Goal: Task Accomplishment & Management: Manage account settings

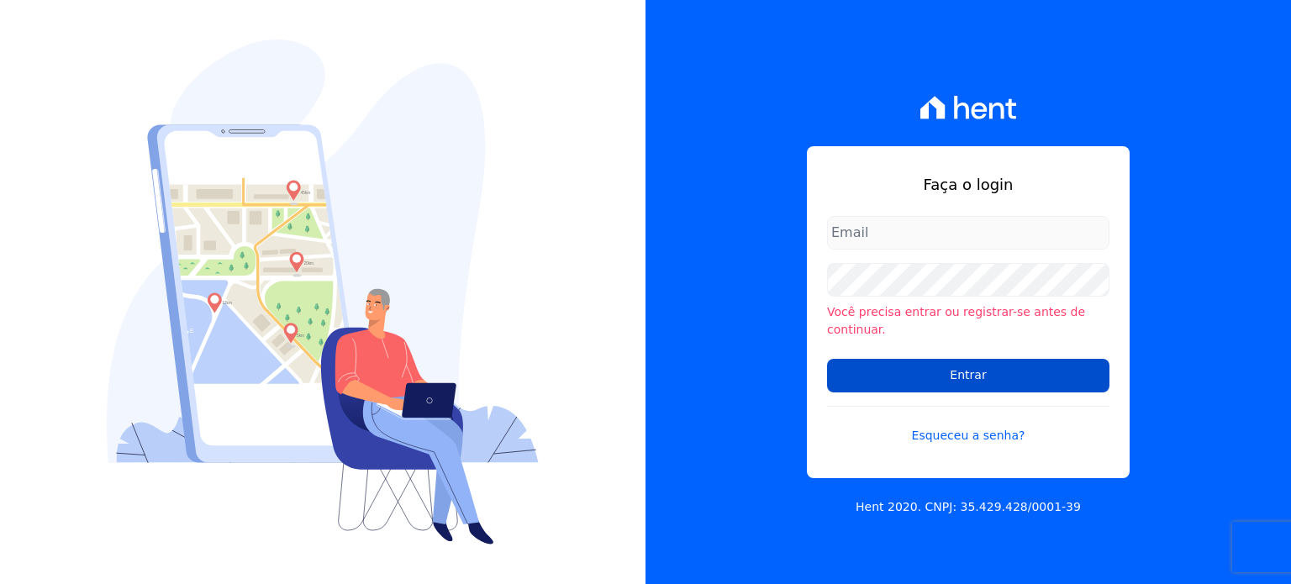
type input "[EMAIL_ADDRESS][DOMAIN_NAME]"
click at [938, 376] on input "Entrar" at bounding box center [968, 376] width 282 height 34
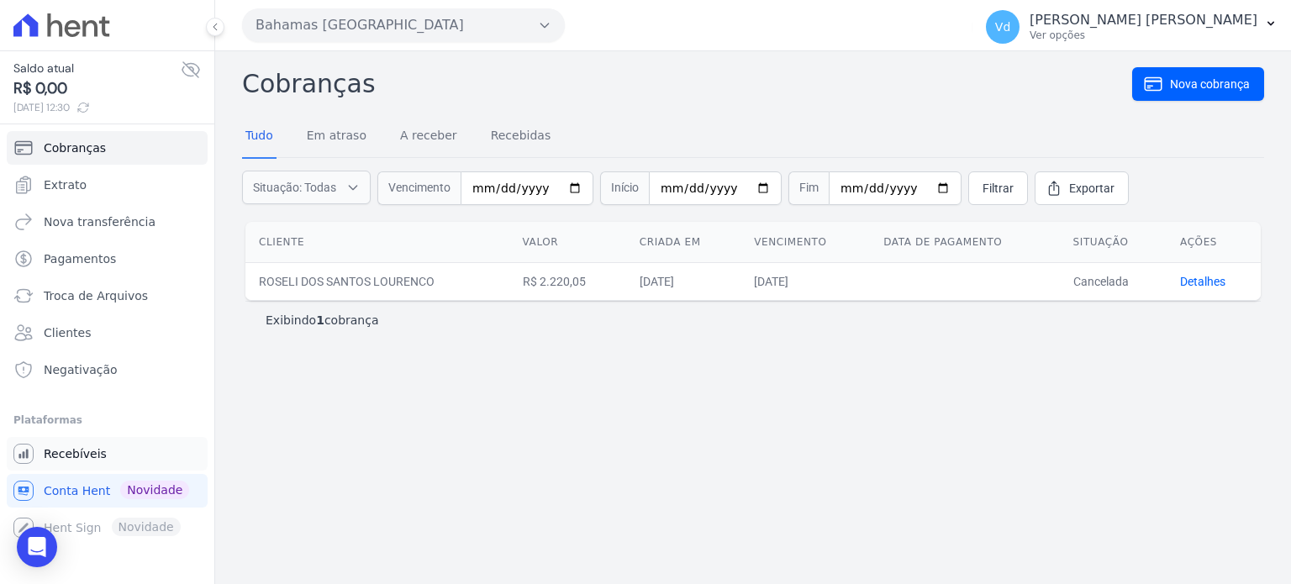
click at [76, 451] on span "Recebíveis" at bounding box center [75, 453] width 63 height 17
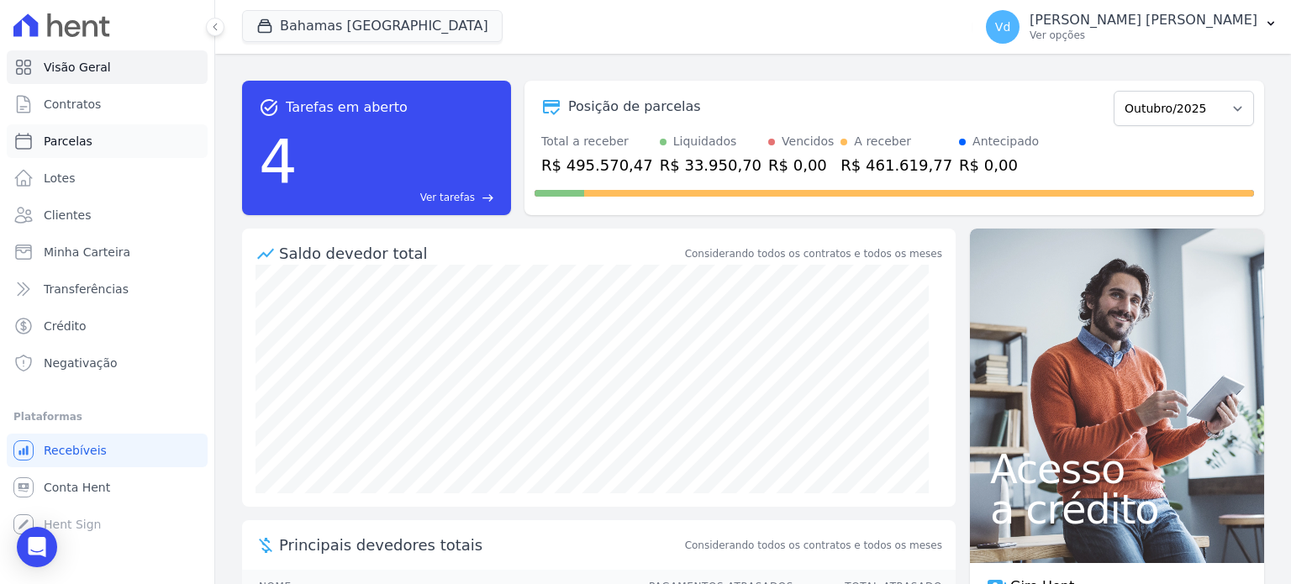
click at [90, 142] on link "Parcelas" at bounding box center [107, 141] width 201 height 34
select select
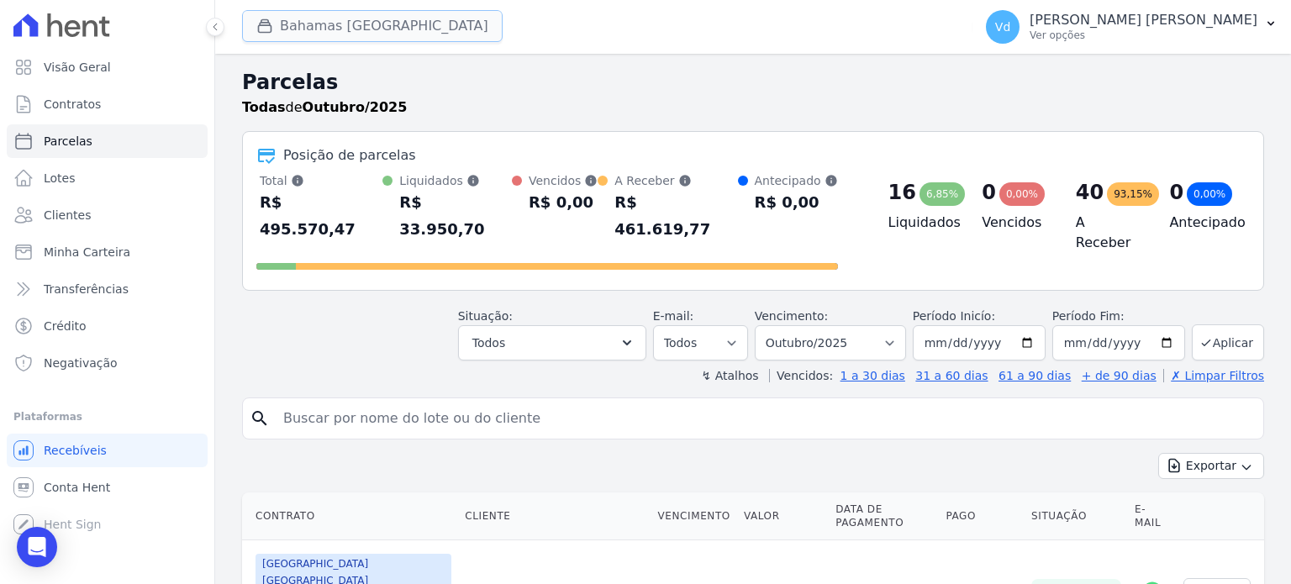
click at [324, 30] on button "Bahamas East Village" at bounding box center [372, 26] width 261 height 32
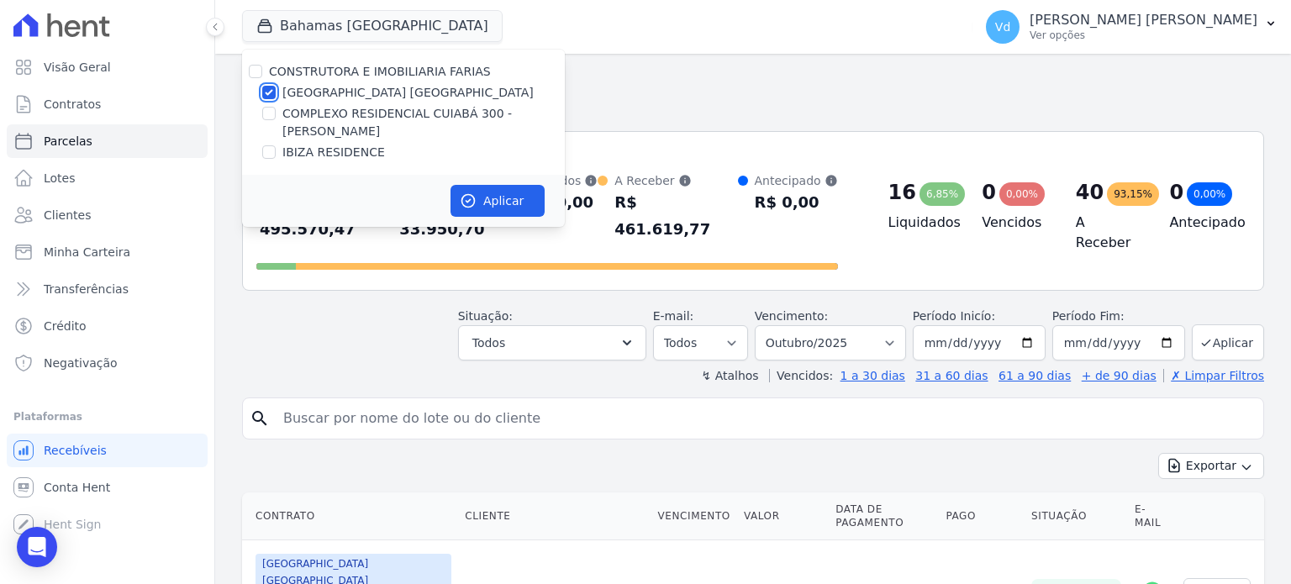
click at [267, 97] on input "BAHAMAS EAST VILLAGE" at bounding box center [268, 92] width 13 height 13
checkbox input "false"
click at [266, 155] on input "IBIZA RESIDENCE" at bounding box center [268, 151] width 13 height 13
checkbox input "true"
click at [493, 201] on button "Aplicar" at bounding box center [497, 201] width 94 height 32
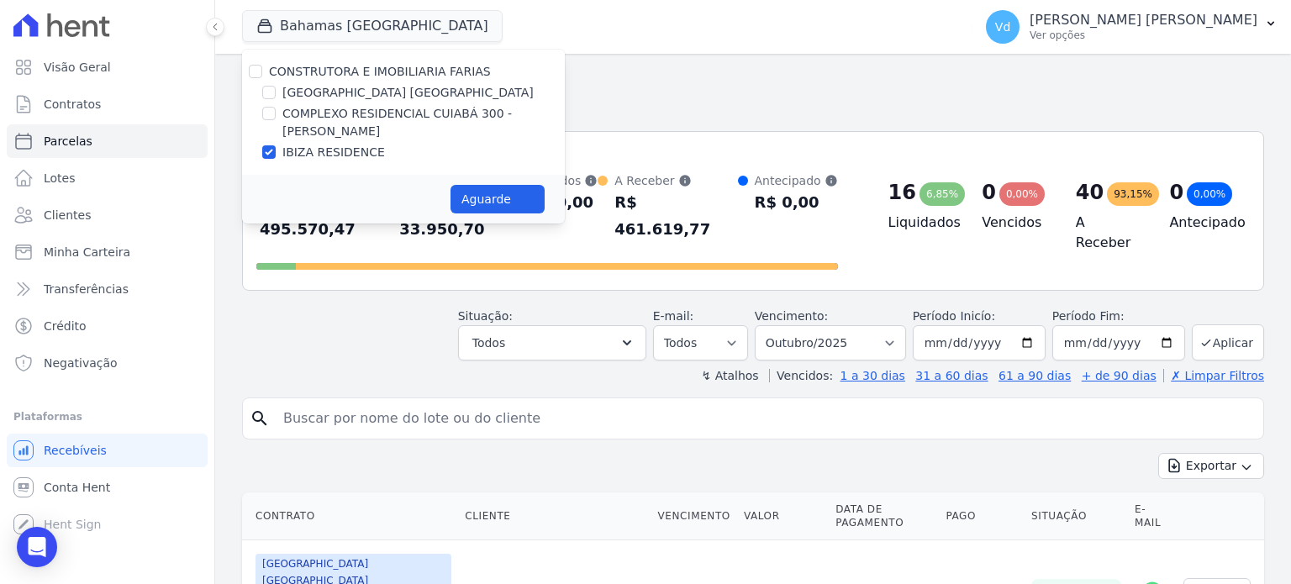
select select
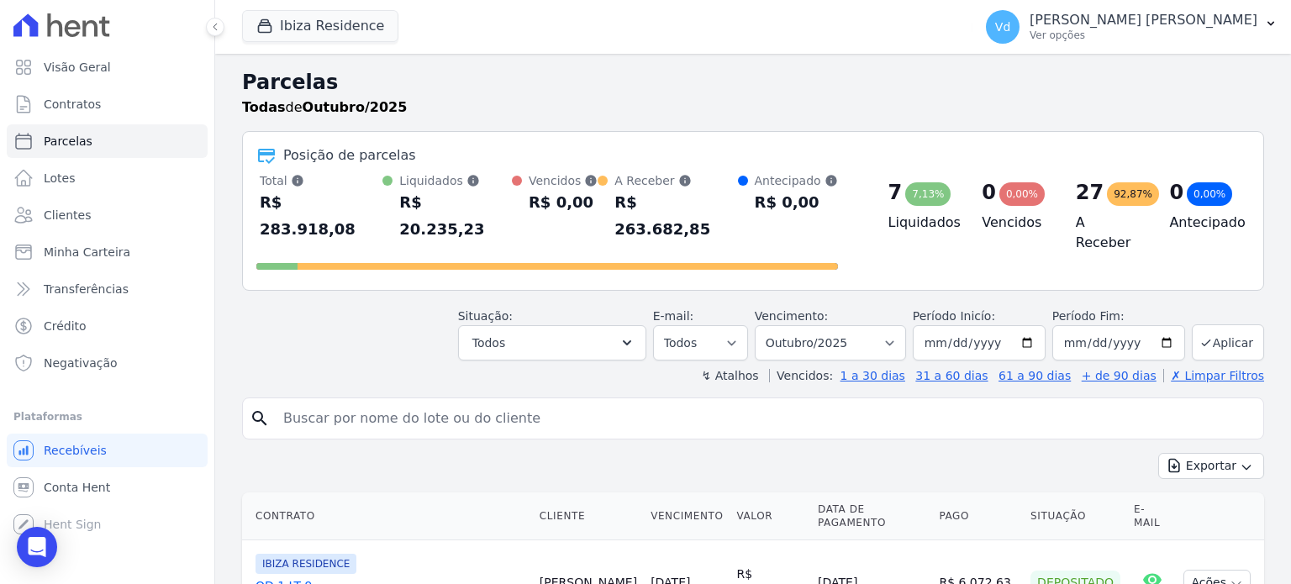
click at [511, 403] on input "search" at bounding box center [764, 419] width 983 height 34
click at [817, 325] on select "Filtrar por período ──────── Todos os meses Julho/2024 Agosto/2024 Setembro/202…" at bounding box center [830, 342] width 151 height 35
select select "09/2025"
click at [768, 325] on select "Filtrar por período ──────── Todos os meses Julho/2024 Agosto/2024 Setembro/202…" at bounding box center [830, 342] width 151 height 35
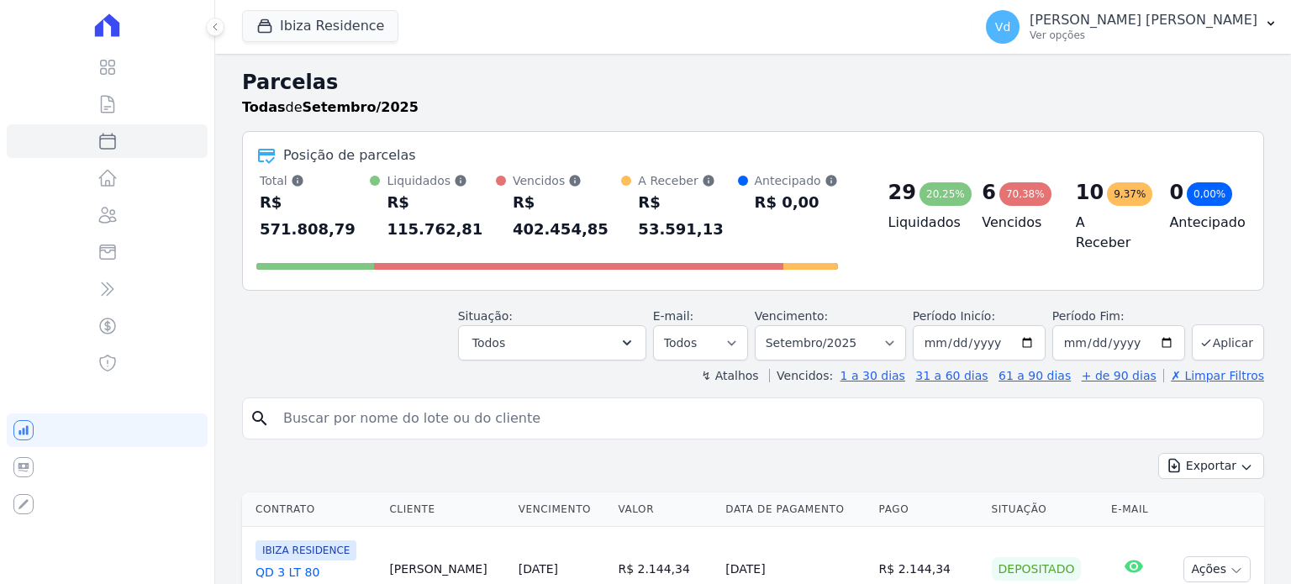
select select
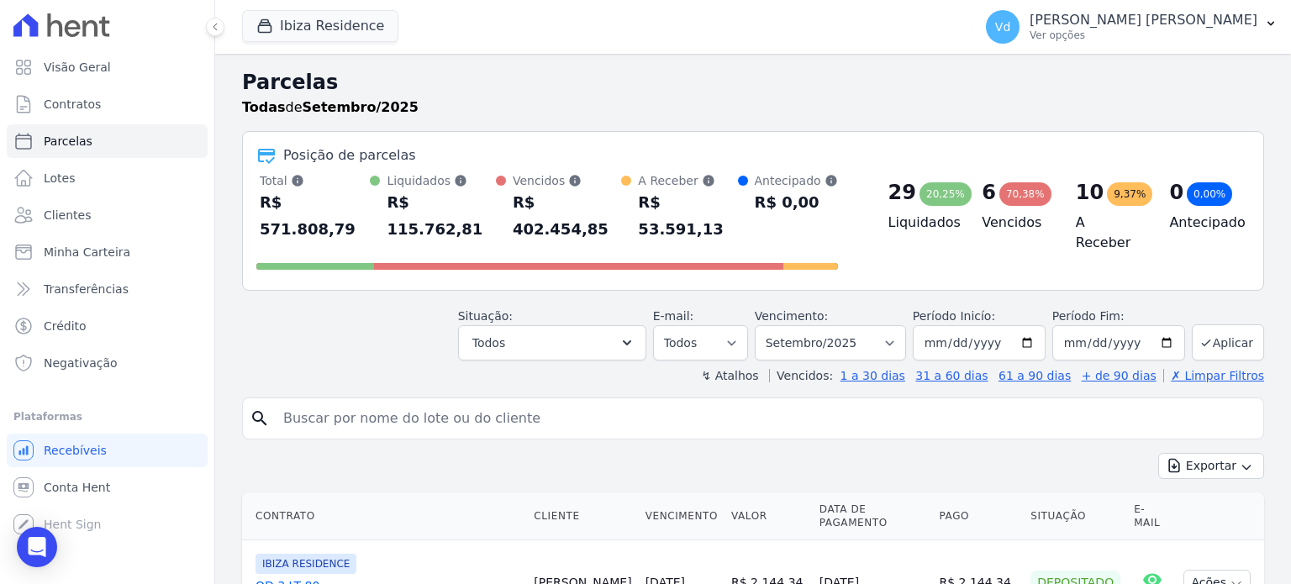
click at [341, 402] on input "search" at bounding box center [764, 419] width 983 height 34
type input "andreia"
select select
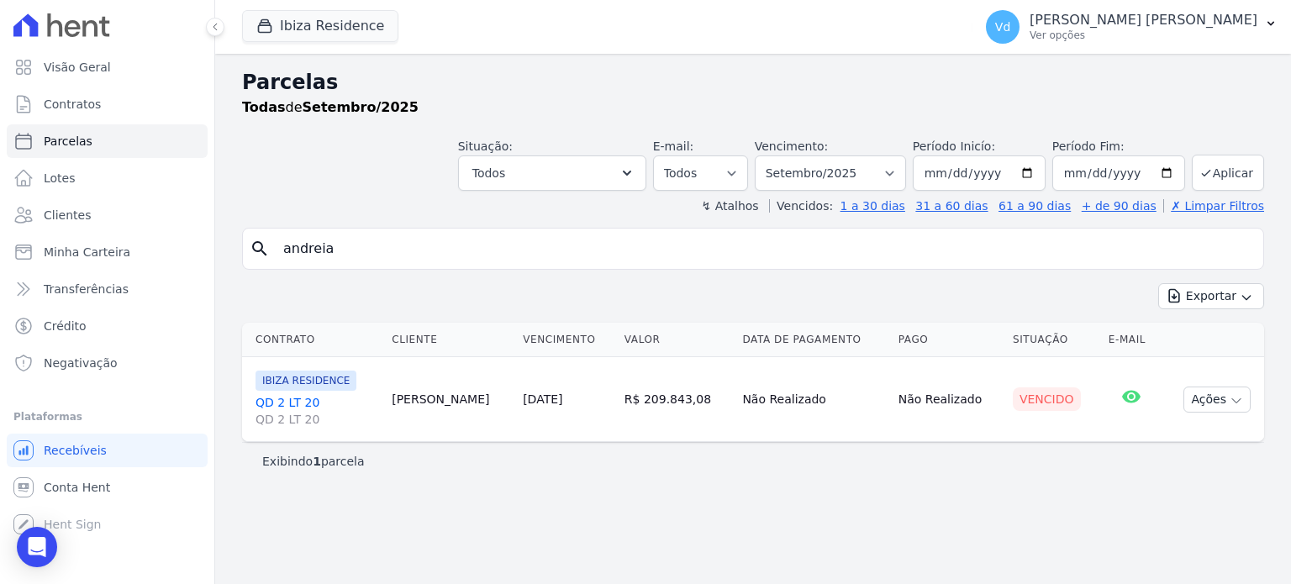
click at [291, 402] on link "QD 2 LT 20 QD 2 LT 20" at bounding box center [316, 411] width 123 height 34
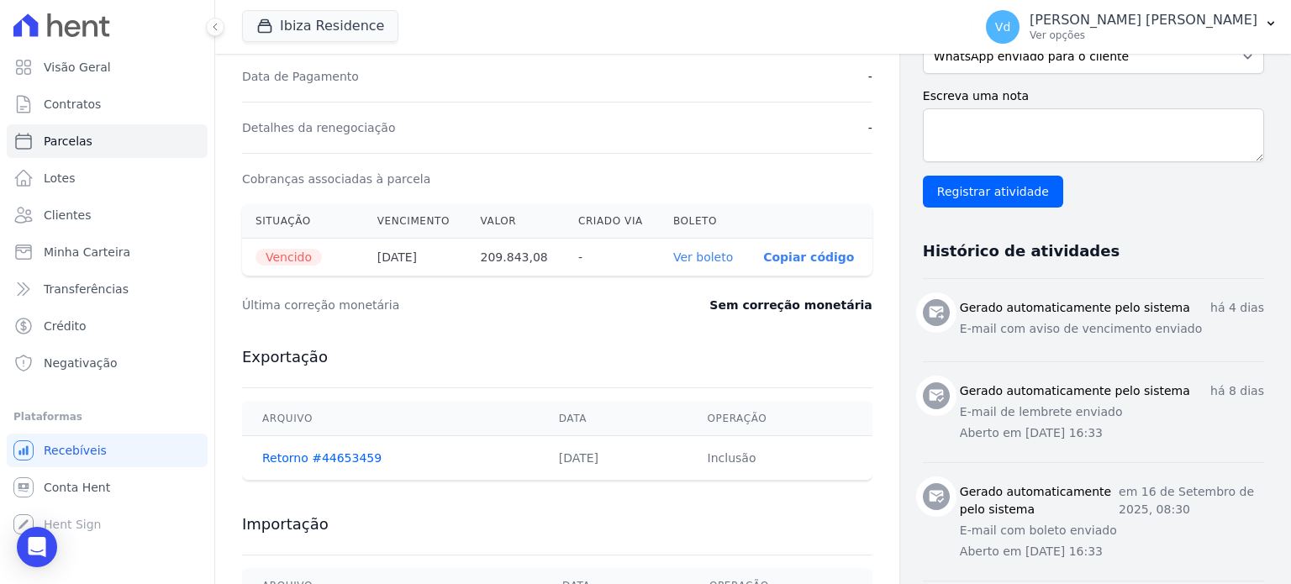
scroll to position [504, 0]
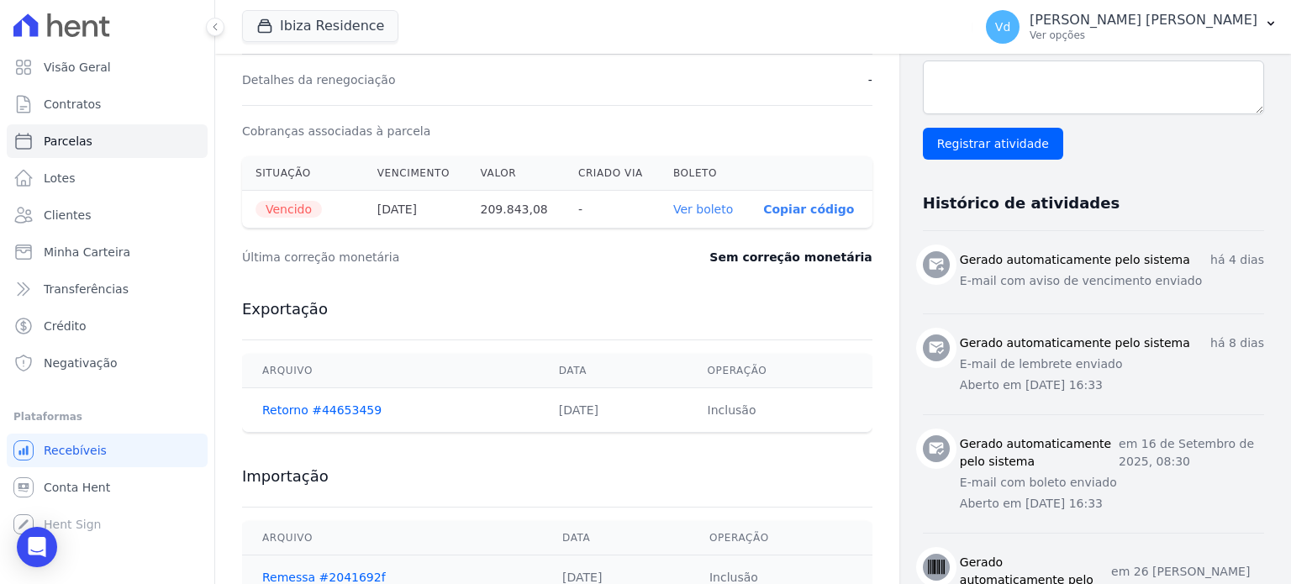
click at [710, 209] on link "Ver boleto" at bounding box center [703, 209] width 60 height 13
